Goal: Navigation & Orientation: Find specific page/section

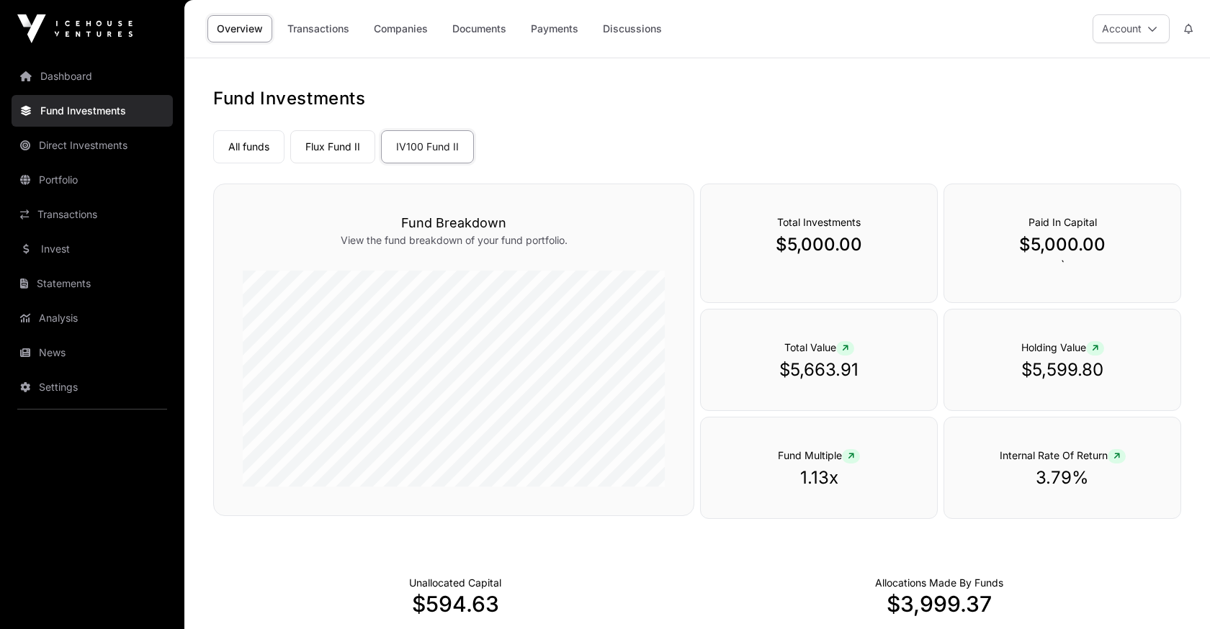
click at [1121, 38] on button "Account" at bounding box center [1130, 28] width 77 height 29
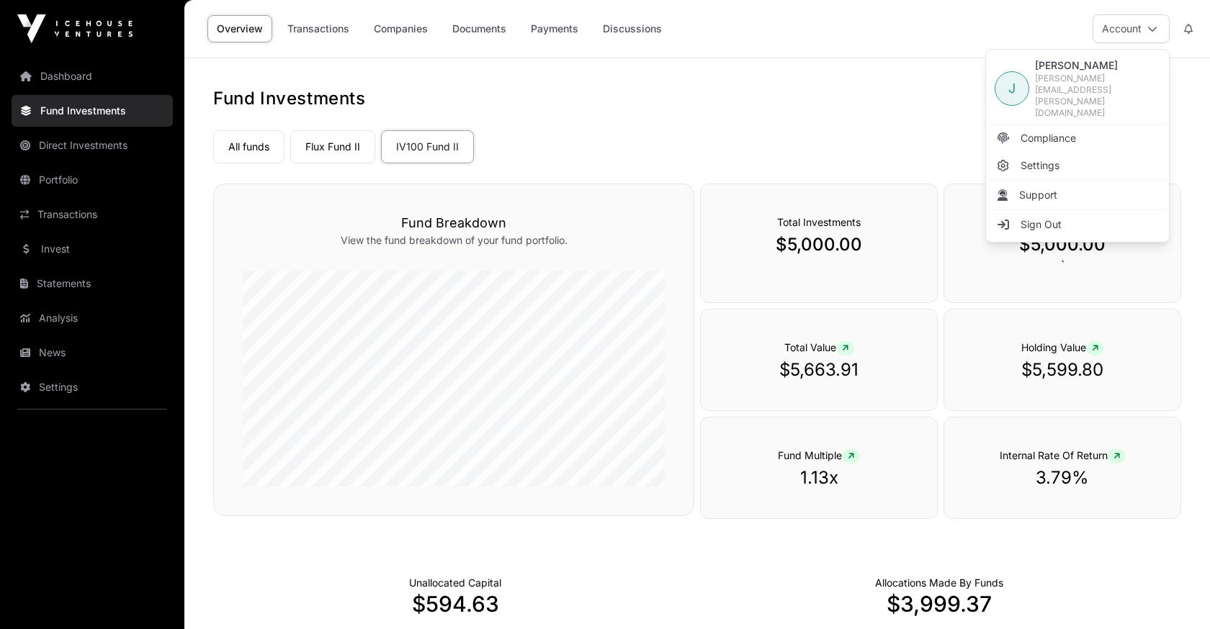
click at [1037, 131] on span "Compliance" at bounding box center [1047, 138] width 55 height 14
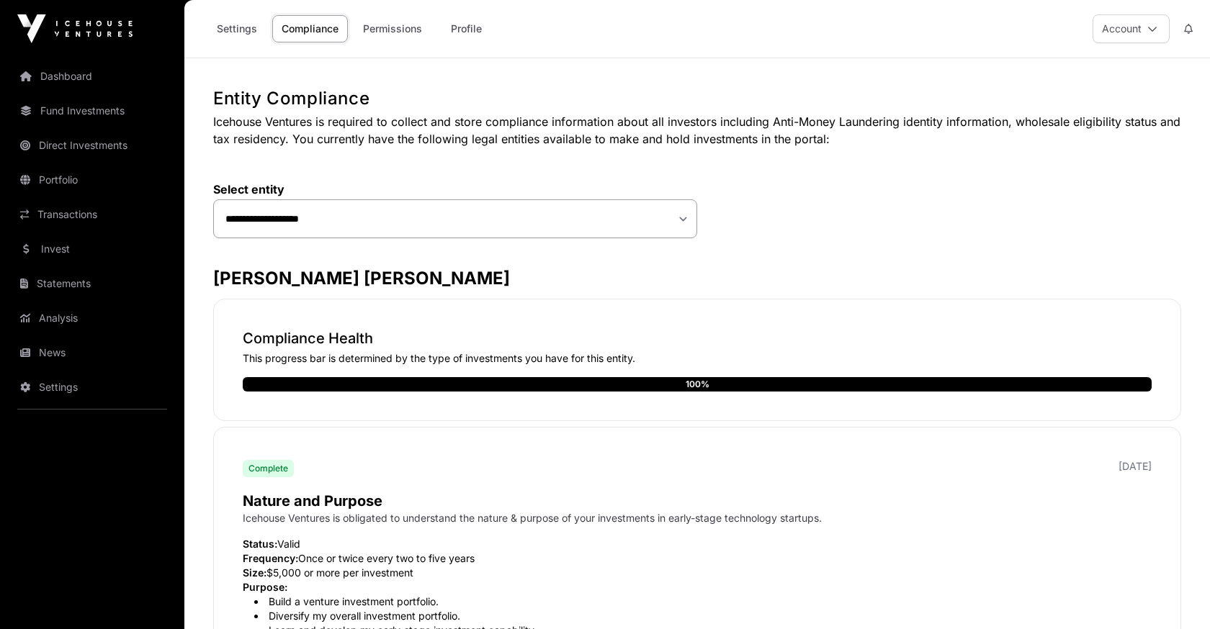
click at [1136, 32] on button "Account" at bounding box center [1130, 28] width 77 height 29
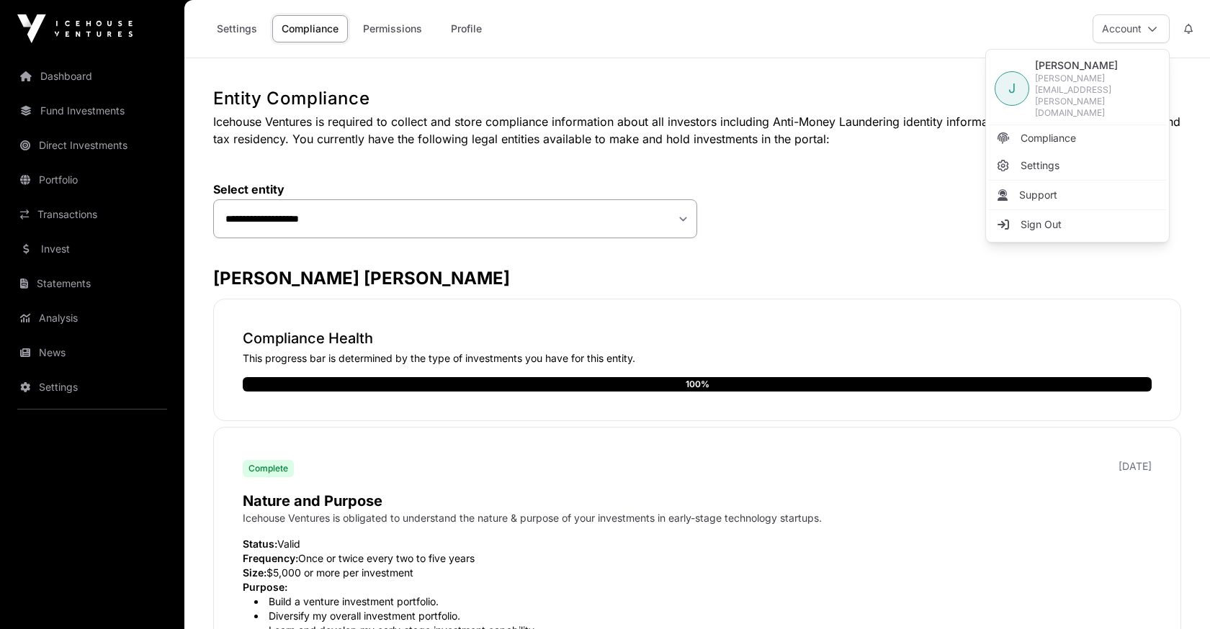
click at [1032, 158] on span "Settings" at bounding box center [1039, 165] width 39 height 14
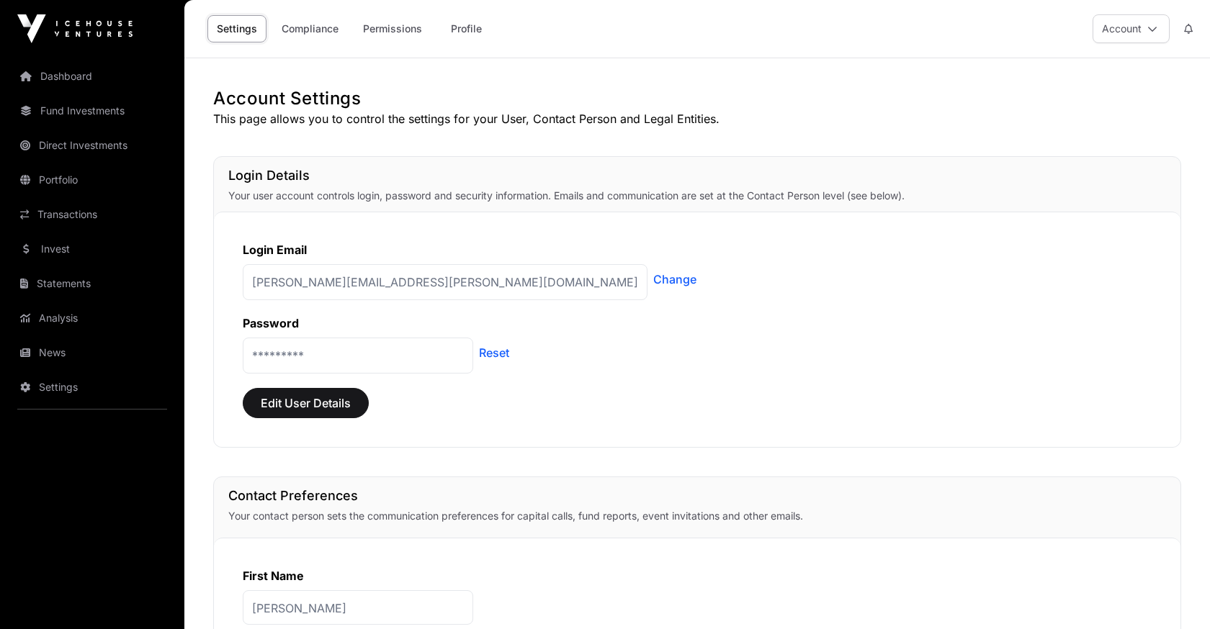
click at [333, 359] on p "*********" at bounding box center [358, 356] width 230 height 36
click at [77, 74] on link "Dashboard" at bounding box center [92, 76] width 161 height 32
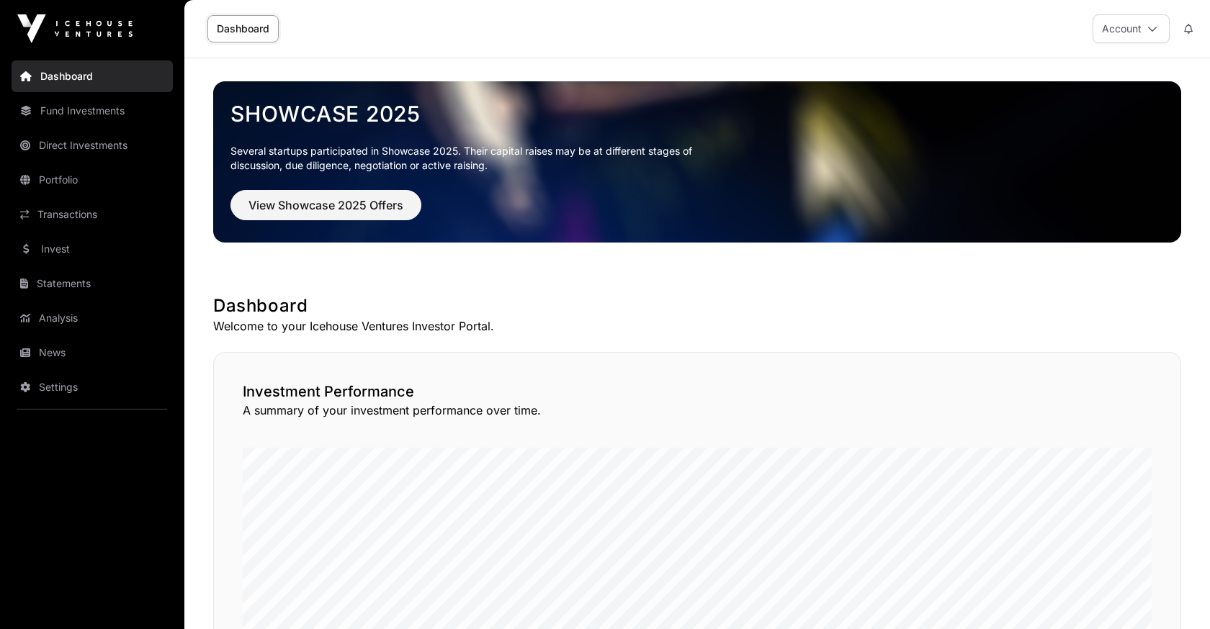
click at [229, 41] on link "Dashboard" at bounding box center [242, 28] width 71 height 27
click at [229, 33] on link "Dashboard" at bounding box center [242, 28] width 71 height 27
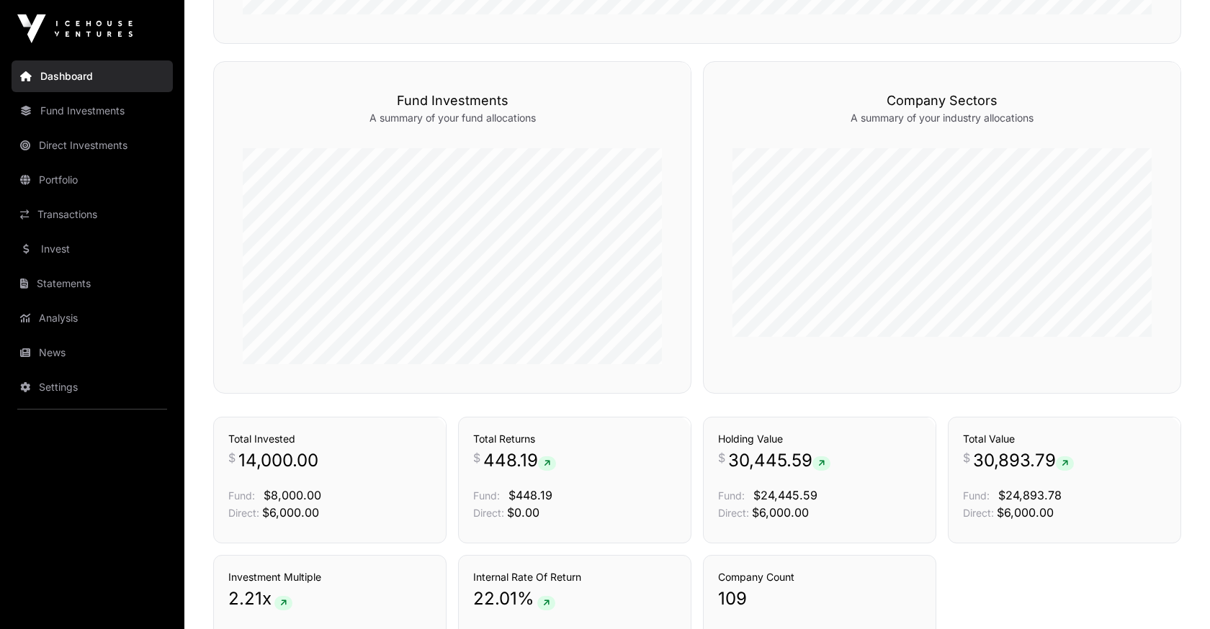
scroll to position [892, 0]
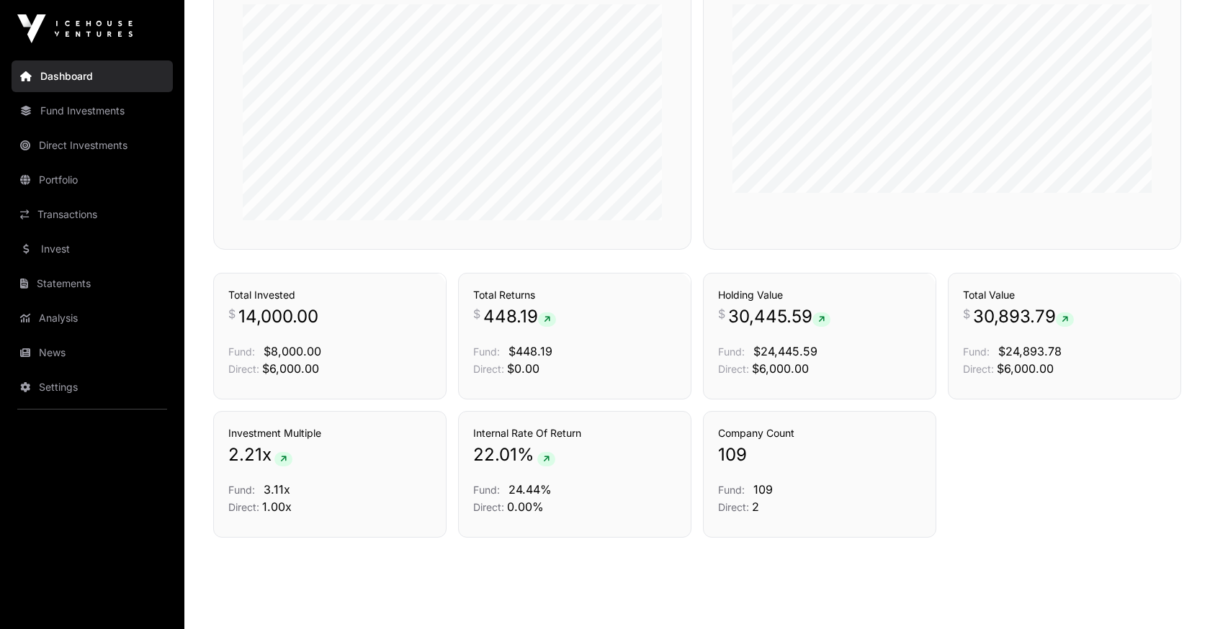
click at [54, 143] on link "Direct Investments" at bounding box center [92, 146] width 161 height 32
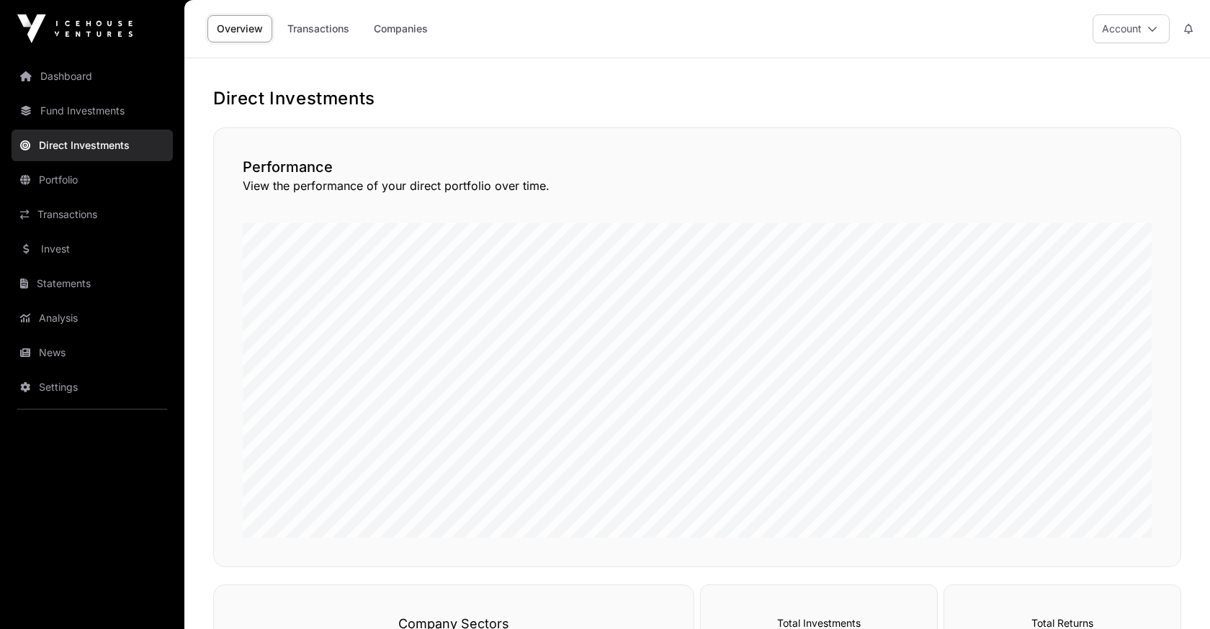
click at [310, 31] on link "Transactions" at bounding box center [318, 28] width 81 height 27
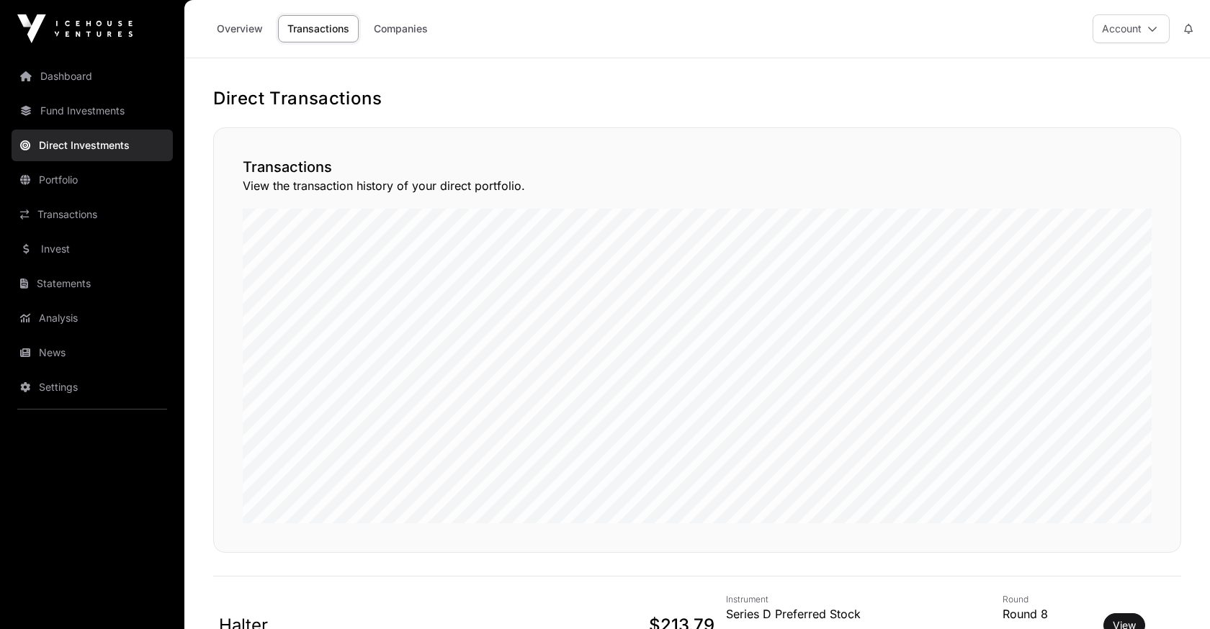
click at [381, 21] on link "Companies" at bounding box center [400, 28] width 73 height 27
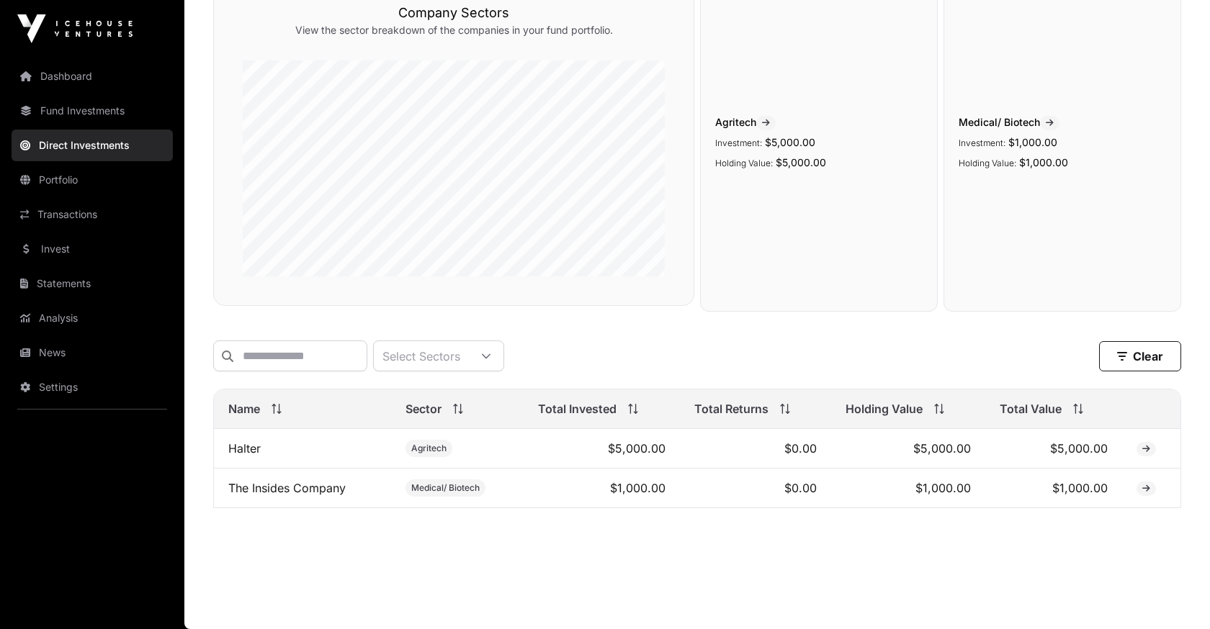
scroll to position [156, 0]
click at [255, 449] on link "Halter" at bounding box center [244, 448] width 32 height 14
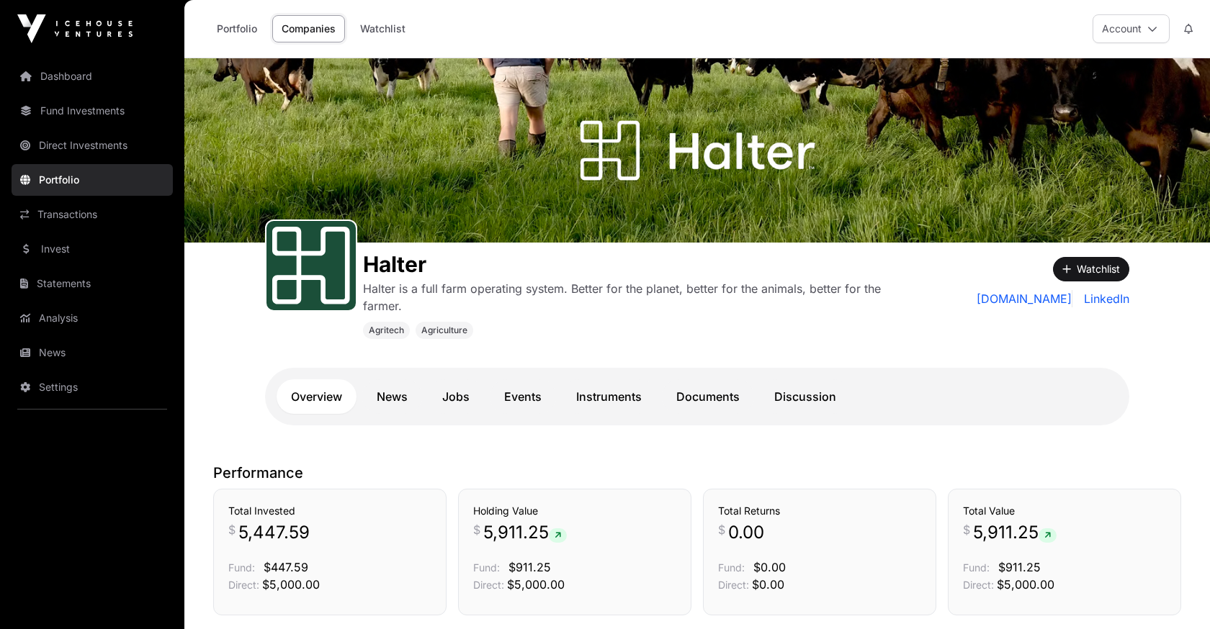
click at [90, 206] on link "Transactions" at bounding box center [92, 215] width 161 height 32
click at [69, 305] on link "Analysis" at bounding box center [92, 318] width 161 height 32
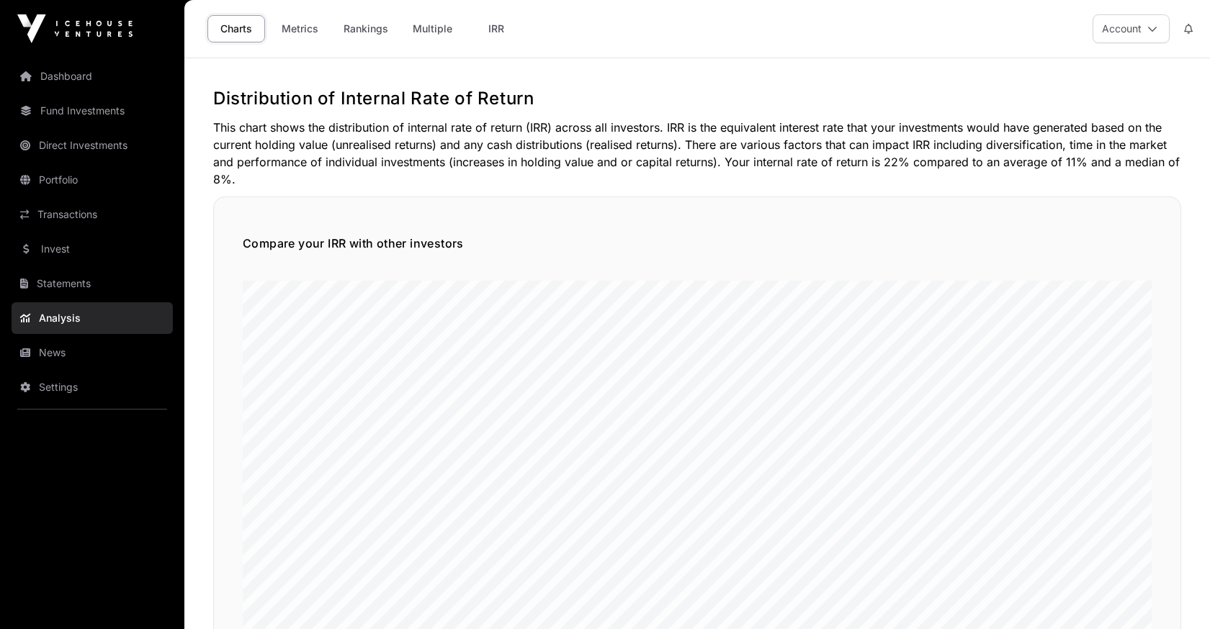
click at [79, 81] on link "Dashboard" at bounding box center [92, 76] width 161 height 32
